Goal: Transaction & Acquisition: Purchase product/service

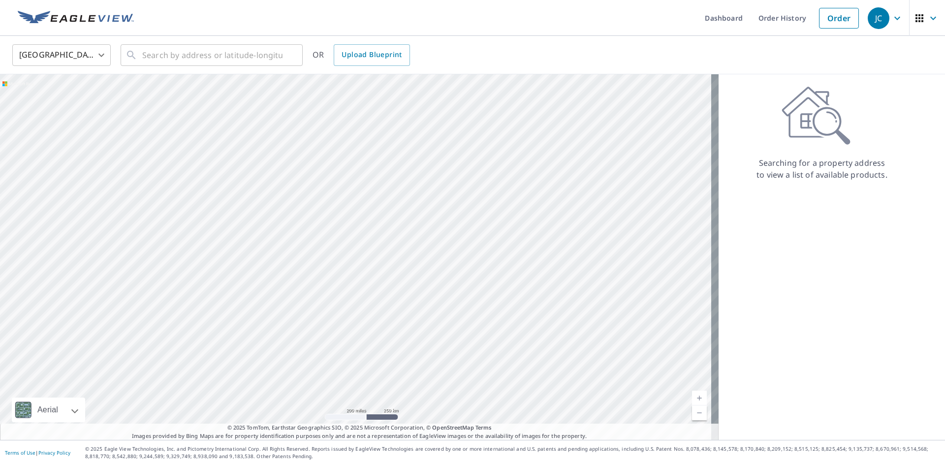
click at [68, 57] on body "JC JC Dashboard Order History Order JC United States US ​ ​ OR Upload Blueprint…" at bounding box center [472, 232] width 945 height 465
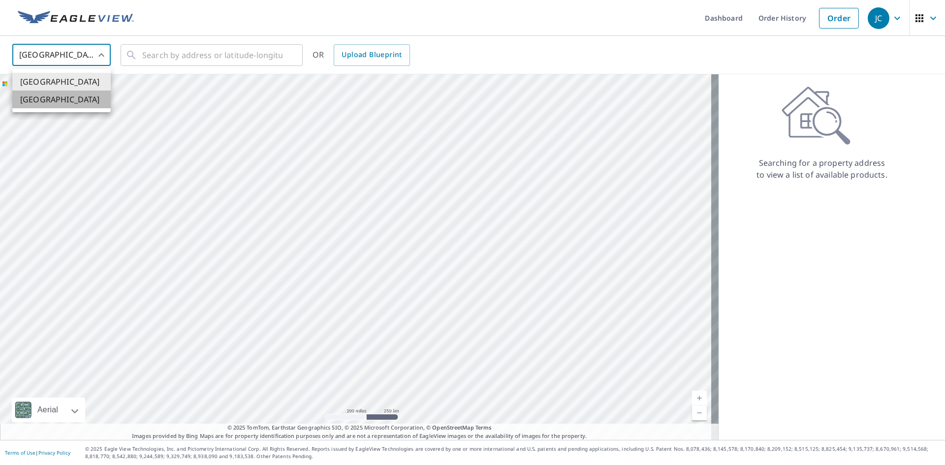
click at [51, 98] on li "[GEOGRAPHIC_DATA]" at bounding box center [61, 100] width 98 height 18
type input "CA"
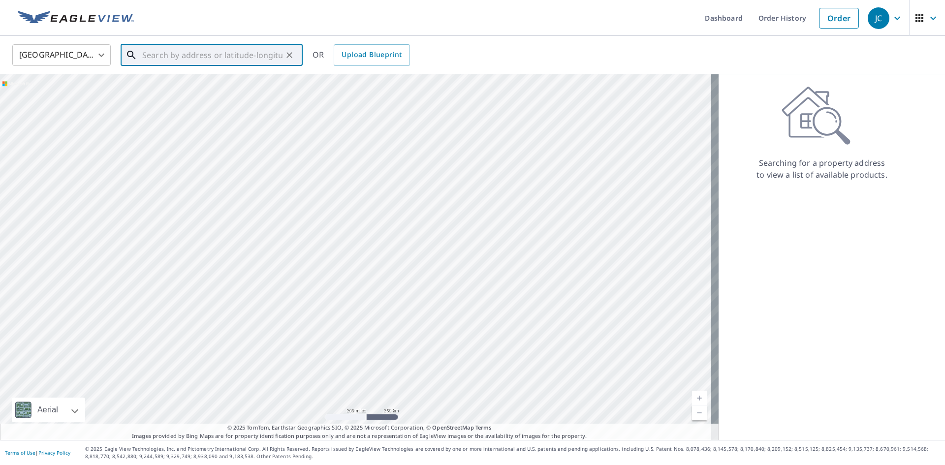
paste input "[STREET_ADDRESS]"
click at [251, 84] on span "543 PIONEER DR [PERSON_NAME] AB T0M1B0" at bounding box center [217, 90] width 154 height 24
type input "543 PIONEER DR [PERSON_NAME] AB T0M1B0"
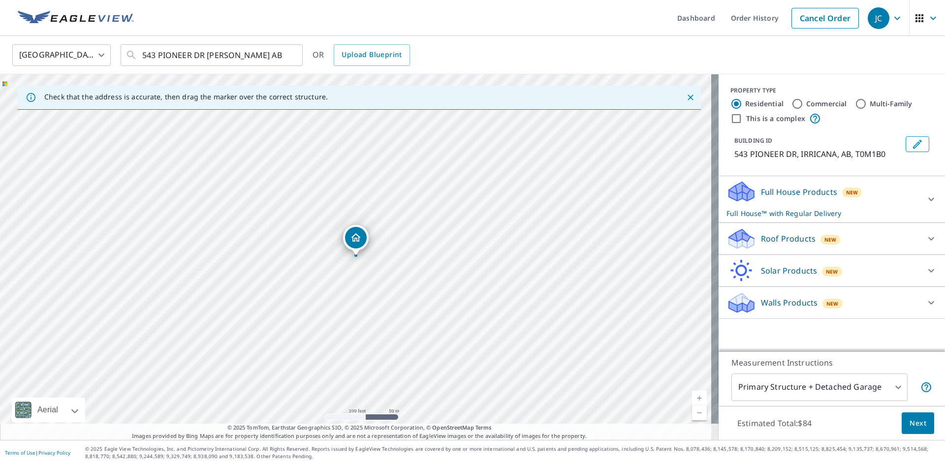
click at [792, 202] on div "Full House Products New Full House™ with Regular Delivery" at bounding box center [822, 199] width 193 height 38
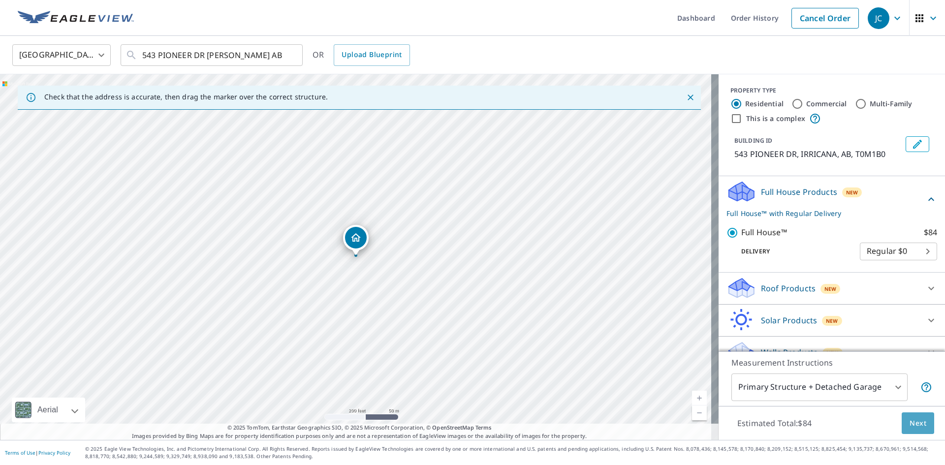
click at [909, 421] on span "Next" at bounding box center [917, 423] width 17 height 12
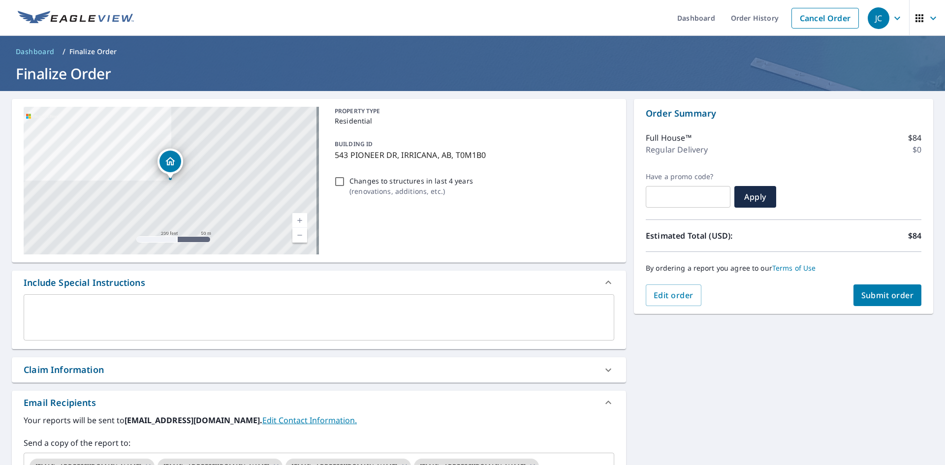
click at [88, 305] on textarea at bounding box center [319, 318] width 577 height 28
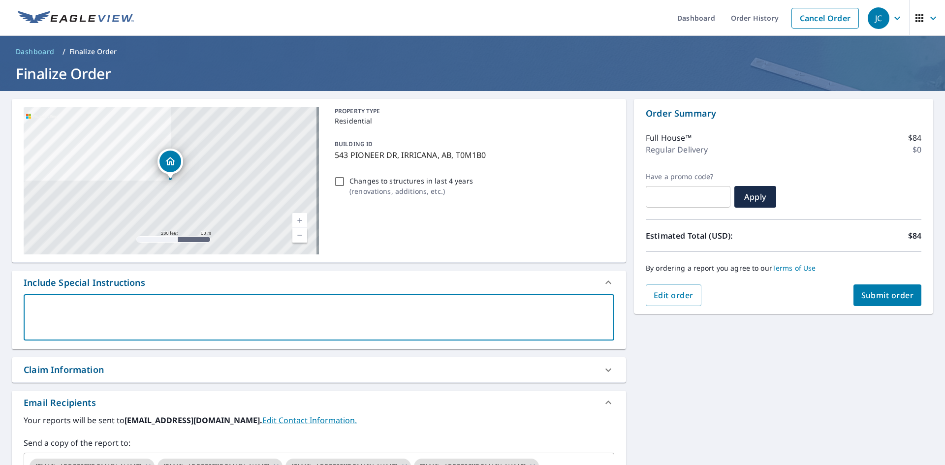
paste textarea "[PHONE_NUMBER]"
type textarea "[PHONE_NUMBER]"
type textarea "x"
checkbox input "true"
click at [31, 308] on textarea "[PHONE_NUMBER]" at bounding box center [319, 318] width 577 height 28
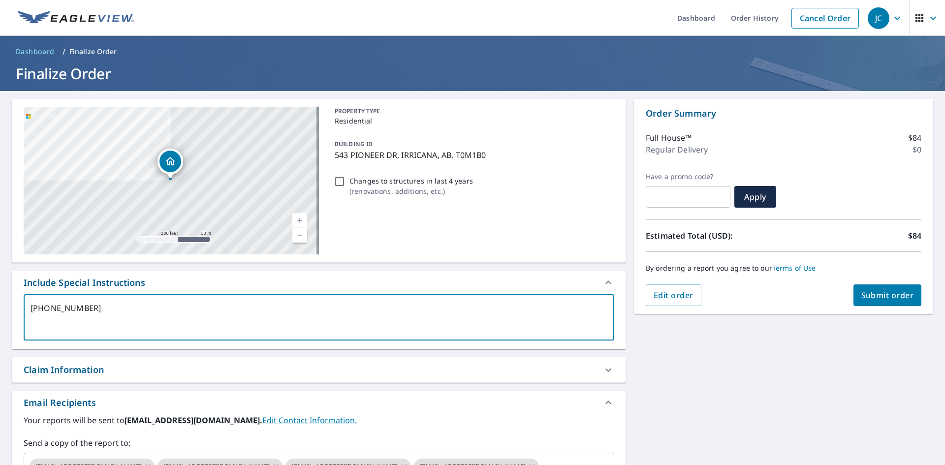
type textarea "C000-00-028661"
type textarea "x"
checkbox input "true"
type textarea "Cl000-00-028661"
type textarea "x"
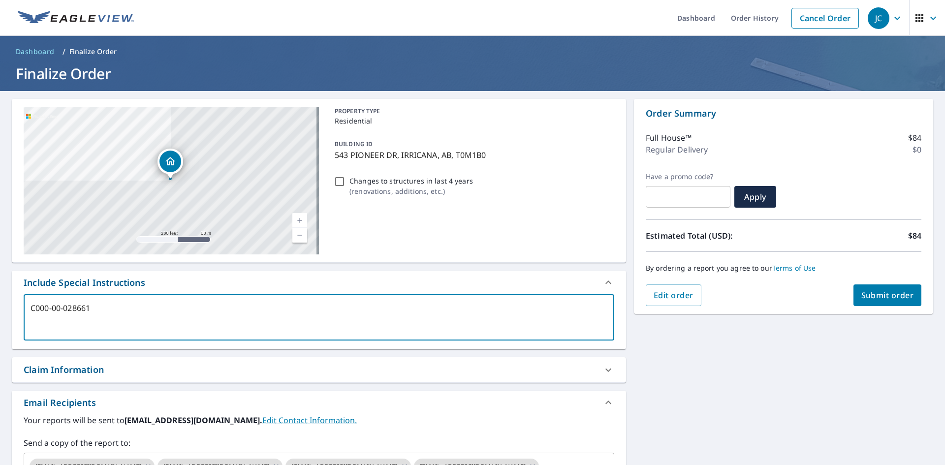
checkbox input "true"
type textarea "Cla000-00-028661"
type textarea "x"
checkbox input "true"
type textarea "Clai000-00-028661"
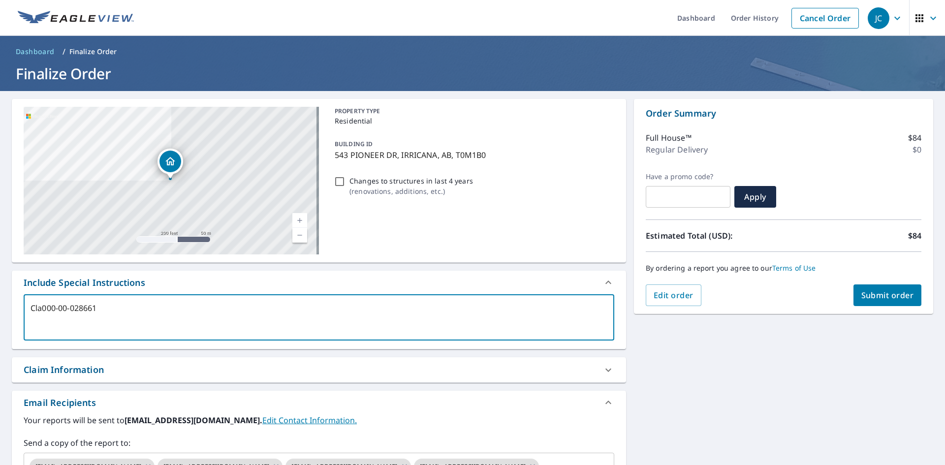
type textarea "x"
checkbox input "true"
type textarea "Claim000-00-028661"
type textarea "x"
checkbox input "true"
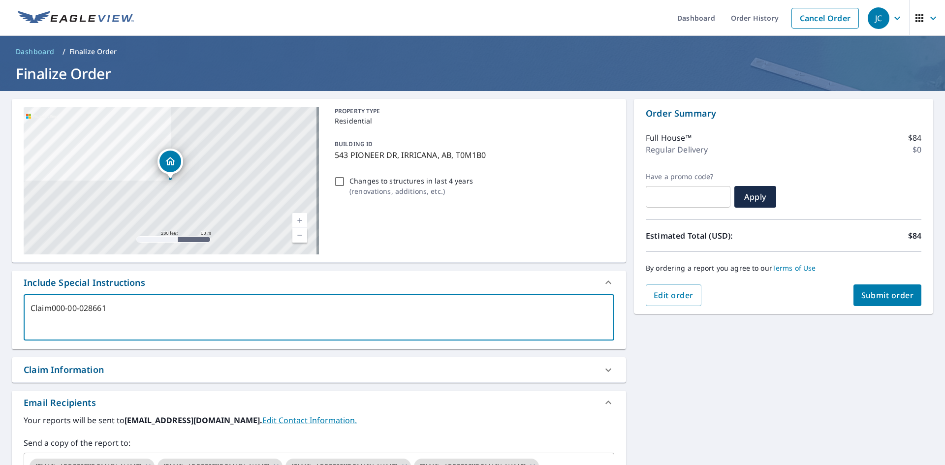
type textarea "Claim [PHONE_NUMBER]"
type textarea "x"
checkbox input "true"
type textarea "Claim N000-00-028661"
type textarea "x"
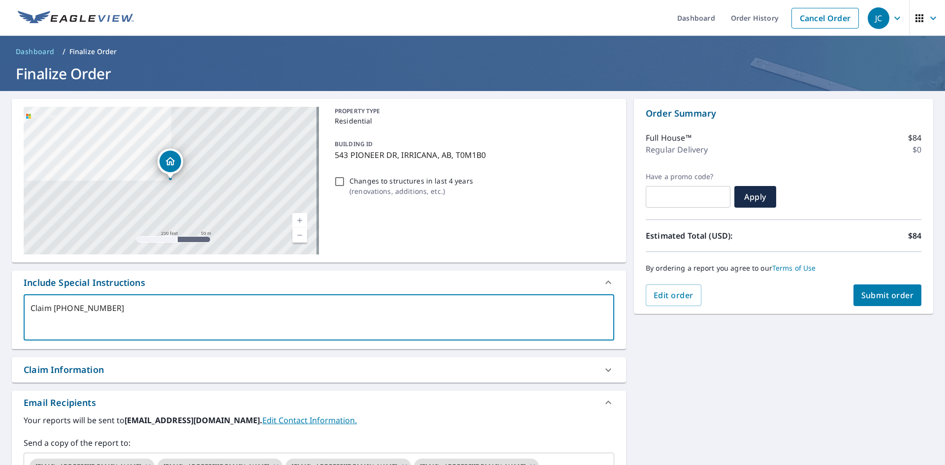
checkbox input "true"
type textarea "Claim No000-00-028661"
type textarea "x"
checkbox input "true"
type textarea "Claim No [PHONE_NUMBER]"
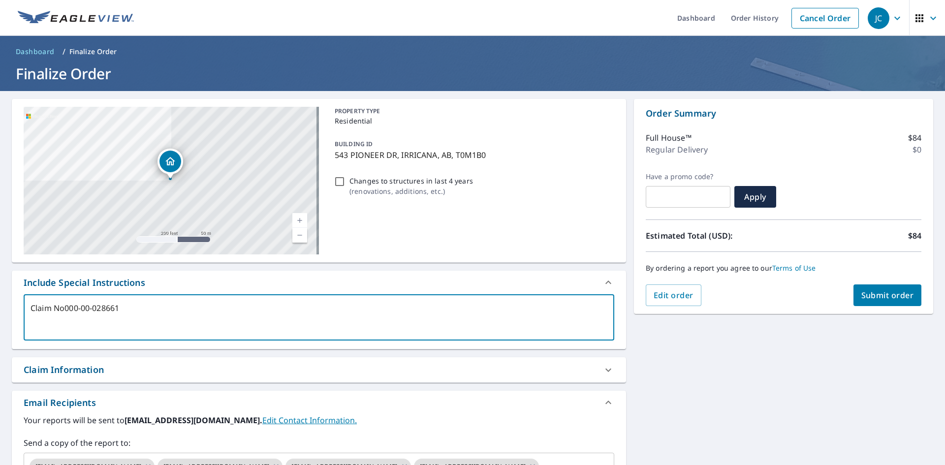
type textarea "x"
checkbox input "true"
click at [132, 308] on textarea "Claim No [PHONE_NUMBER]" at bounding box center [319, 318] width 577 height 28
type textarea "Claim No [PHONE_NUMBER]"
type textarea "x"
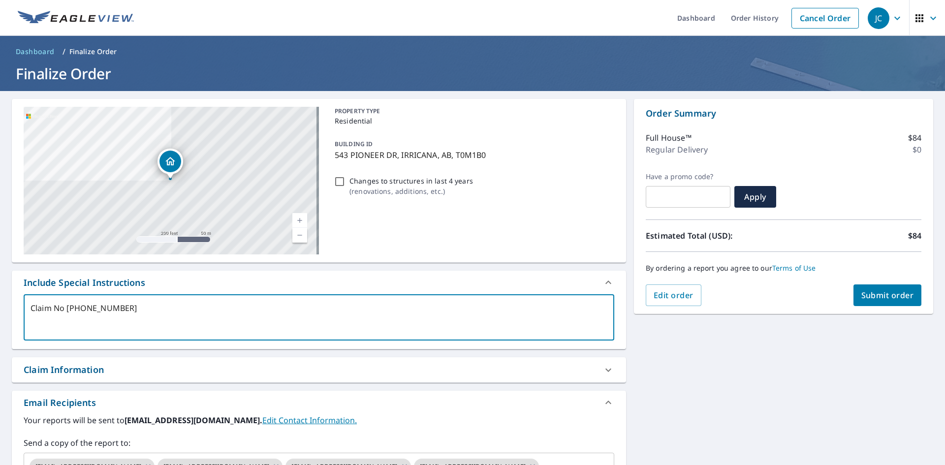
checkbox input "true"
type textarea "Claim No [PHONE_NUMBER] ("
type textarea "x"
checkbox input "true"
type textarea "Claim No [PHONE_NUMBER] ()"
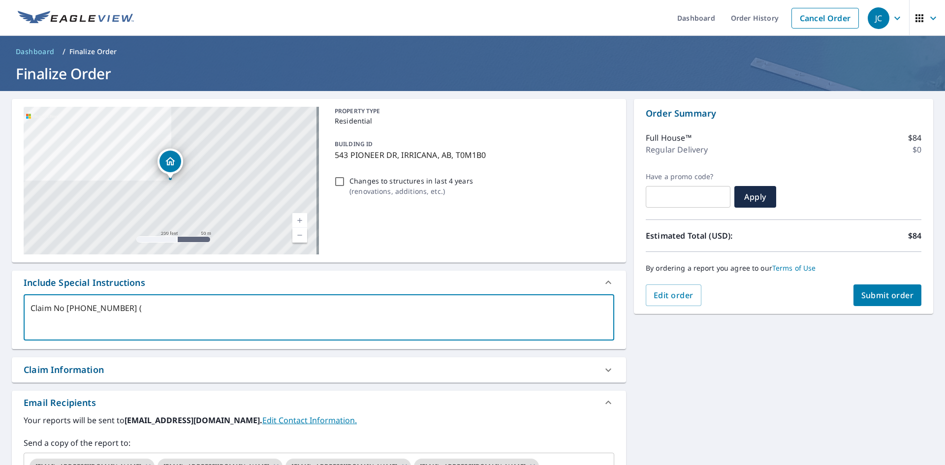
type textarea "x"
checkbox input "true"
type textarea "Claim No [PHONE_NUMBER] (B)"
type textarea "x"
checkbox input "true"
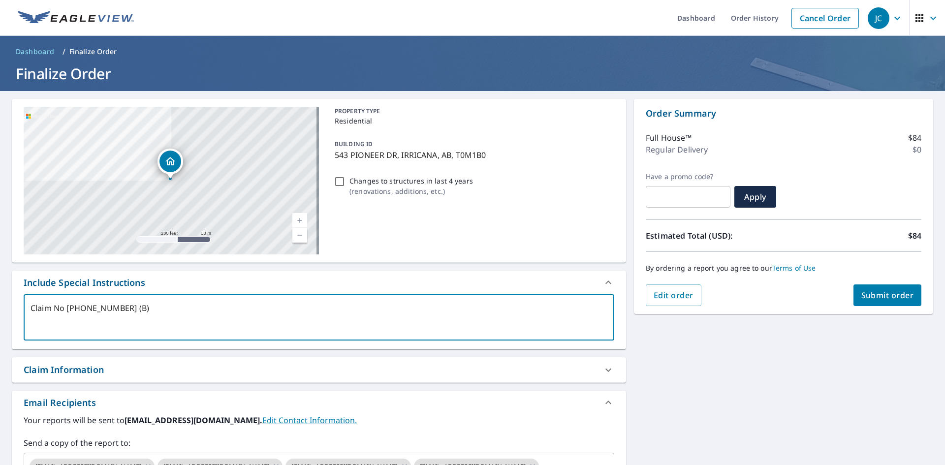
type textarea "Claim No [PHONE_NUMBER] (BB)"
type textarea "x"
checkbox input "true"
click at [123, 307] on textarea "Claim No [PHONE_NUMBER] (BB)" at bounding box center [319, 318] width 577 height 28
type textarea "Claim No [PHONE_NUMBER], (BB)"
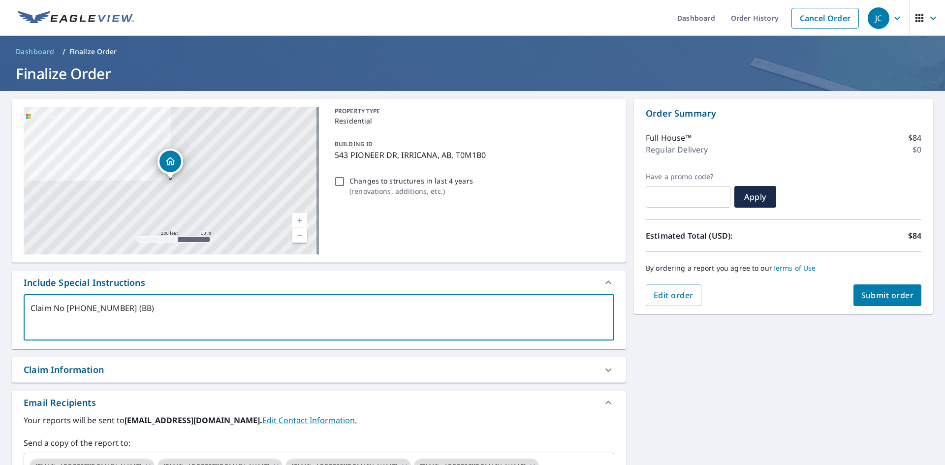
type textarea "x"
checkbox input "true"
type textarea "Claim No [PHONE_NUMBER], (BB)"
type textarea "x"
checkbox input "true"
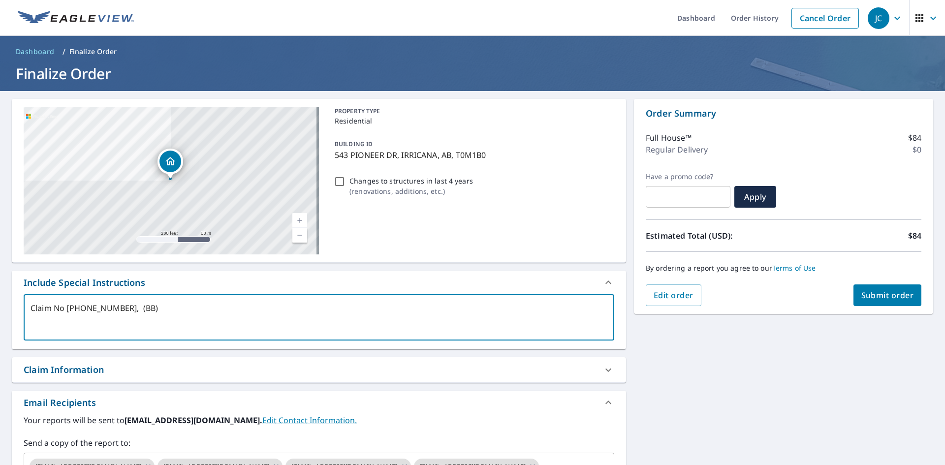
click at [152, 308] on textarea "Claim No [PHONE_NUMBER], (BB)" at bounding box center [319, 318] width 577 height 28
type textarea "Claim No [PHONE_NUMBER], (BB"
type textarea "x"
checkbox input "true"
type textarea "Claim No [PHONE_NUMBER], (B"
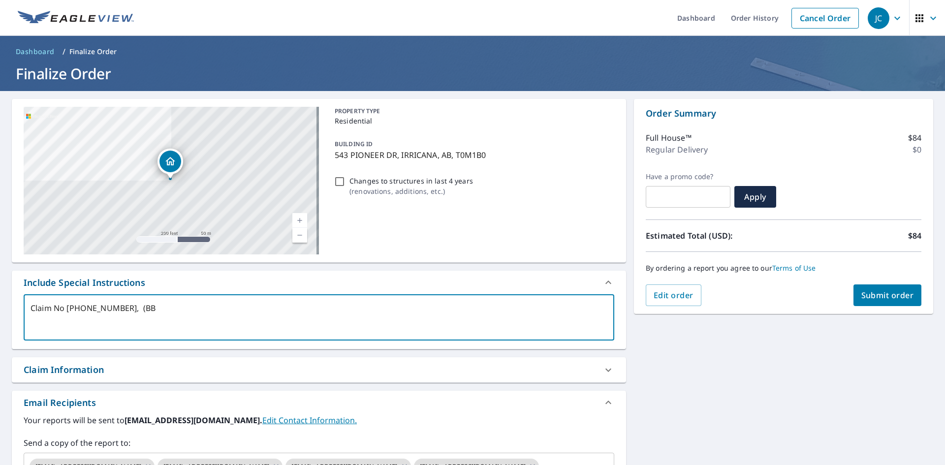
type textarea "x"
checkbox input "true"
type textarea "Claim No [PHONE_NUMBER], ("
type textarea "x"
checkbox input "true"
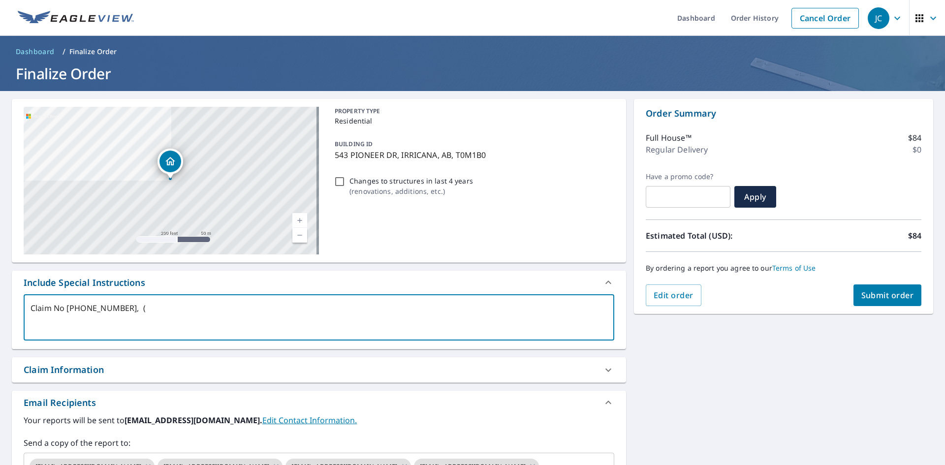
type textarea "Claim No [PHONE_NUMBER],"
type textarea "x"
checkbox input "true"
type textarea "Claim No [PHONE_NUMBER], P"
type textarea "x"
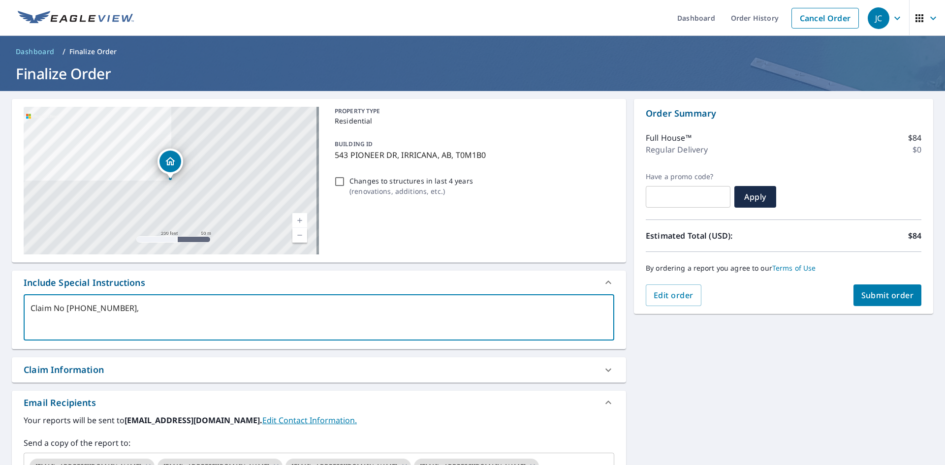
checkbox input "true"
type textarea "Claim No [PHONE_NUMBER], PM"
type textarea "x"
checkbox input "true"
type textarea "Claim No [PHONE_NUMBER], PM"
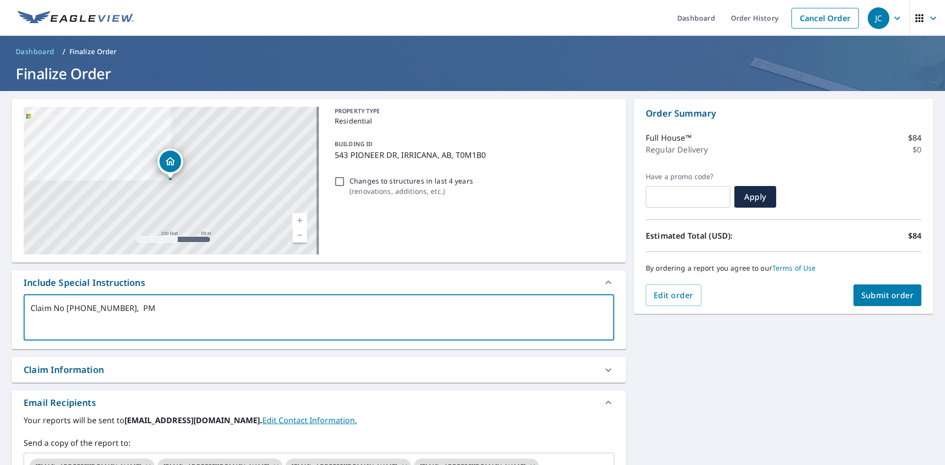
type textarea "x"
checkbox input "true"
type textarea "Claim No [PHONE_NUMBER], PM B"
type textarea "x"
checkbox input "true"
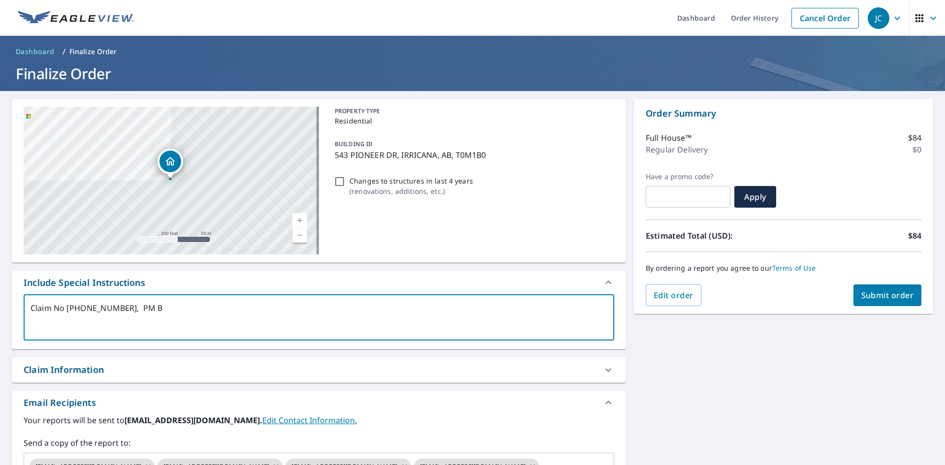
type textarea "Claim No [PHONE_NUMBER], PM BB"
type textarea "x"
checkbox input "true"
type textarea "Claim No [PHONE_NUMBER], PM BB"
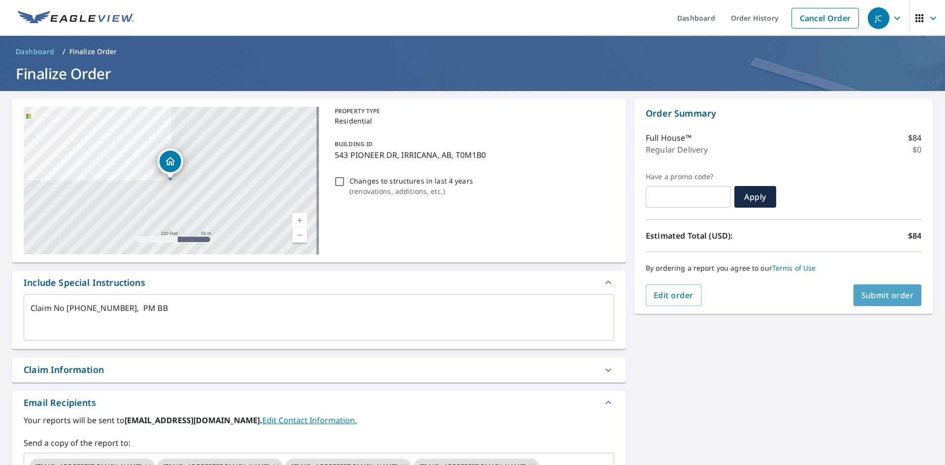
click at [877, 294] on span "Submit order" at bounding box center [887, 295] width 53 height 11
type textarea "x"
checkbox input "true"
